Goal: Task Accomplishment & Management: Complete application form

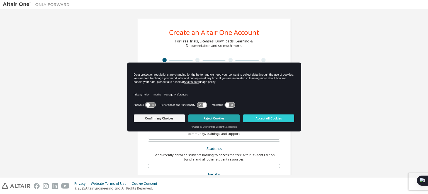
click at [213, 116] on button "Reject Cookies" at bounding box center [213, 118] width 51 height 8
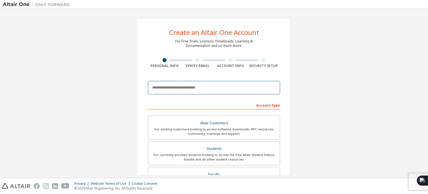
click at [206, 84] on input "email" at bounding box center [214, 87] width 132 height 13
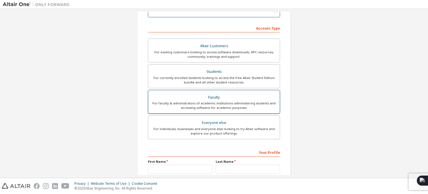
scroll to position [93, 0]
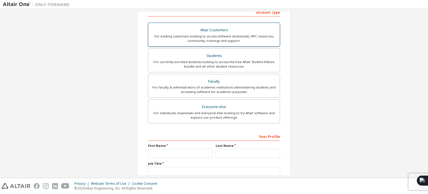
type input "**********"
click at [226, 57] on div "Students" at bounding box center [214, 56] width 125 height 8
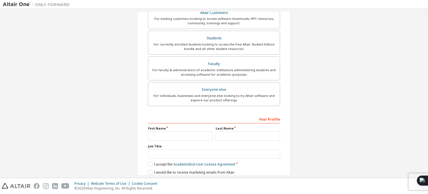
scroll to position [139, 0]
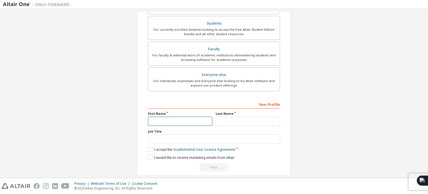
click at [194, 118] on input "text" at bounding box center [180, 120] width 64 height 9
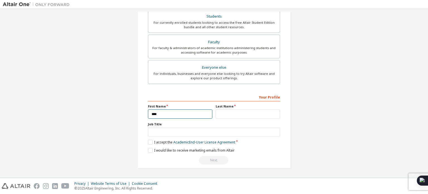
scroll to position [125, 0]
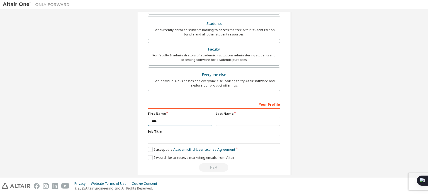
type input "****"
click at [222, 119] on input "text" at bounding box center [248, 120] width 64 height 9
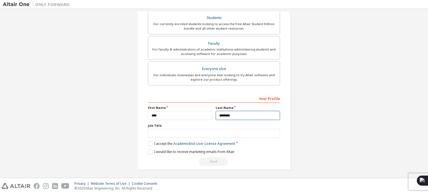
type input "********"
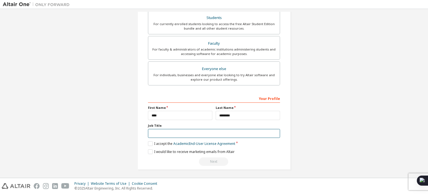
click at [230, 132] on input "text" at bounding box center [214, 133] width 132 height 9
type input "*******"
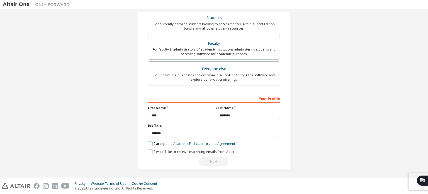
click at [150, 141] on label "I accept the Academic End-User License Agreement" at bounding box center [191, 143] width 87 height 5
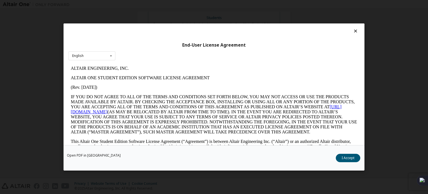
scroll to position [0, 0]
click at [344, 155] on button "I Accept" at bounding box center [348, 158] width 25 height 8
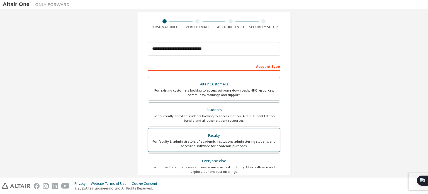
scroll to position [131, 0]
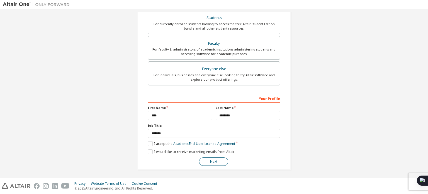
click at [215, 162] on button "Next" at bounding box center [213, 161] width 29 height 8
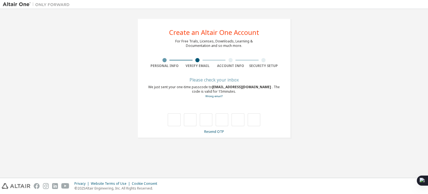
scroll to position [0, 0]
type input "*"
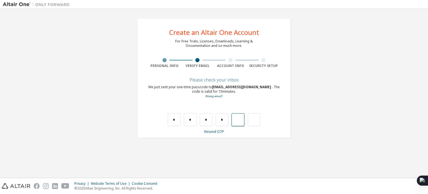
type input "*"
